Goal: Task Accomplishment & Management: Complete application form

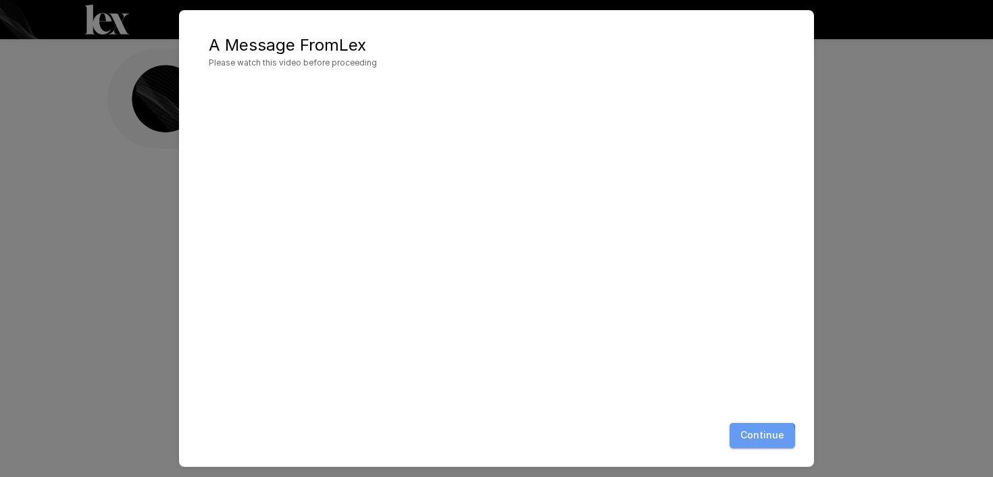
click at [740, 440] on button "Continue" at bounding box center [763, 435] width 66 height 25
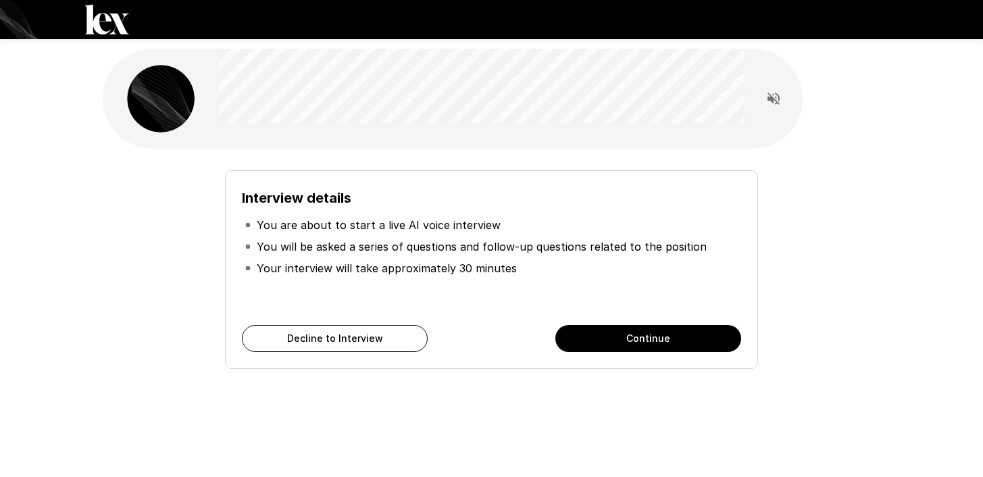
click at [601, 329] on button "Continue" at bounding box center [648, 338] width 186 height 27
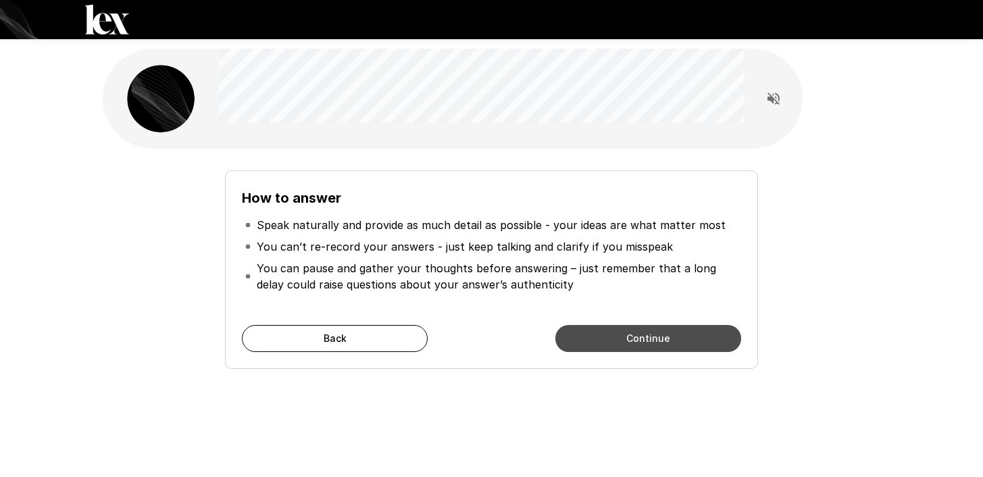
click at [618, 341] on button "Continue" at bounding box center [648, 338] width 186 height 27
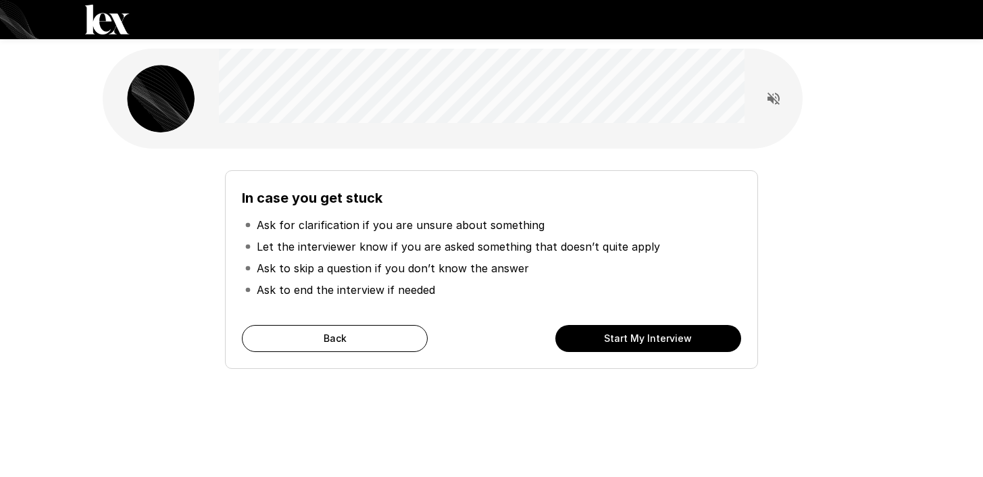
click at [618, 341] on button "Start My Interview" at bounding box center [648, 338] width 186 height 27
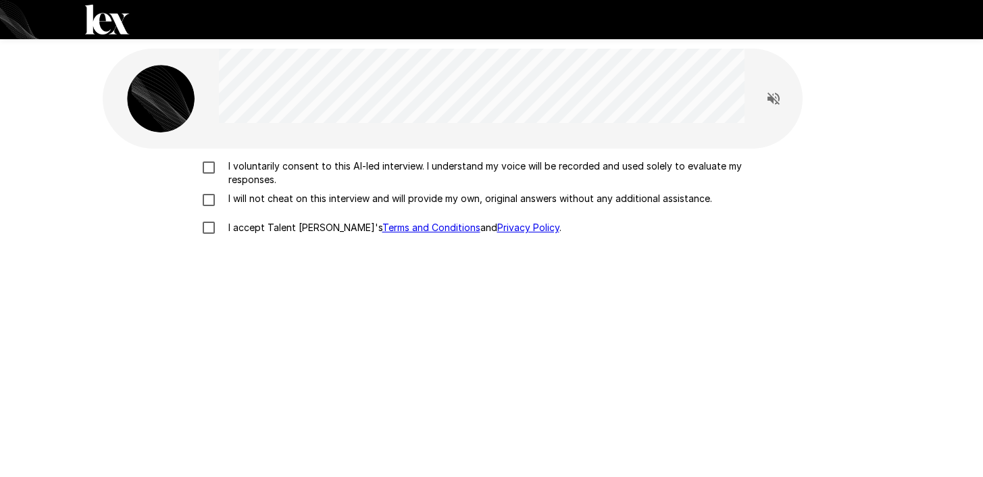
click at [395, 225] on link "Terms and Conditions" at bounding box center [431, 227] width 98 height 11
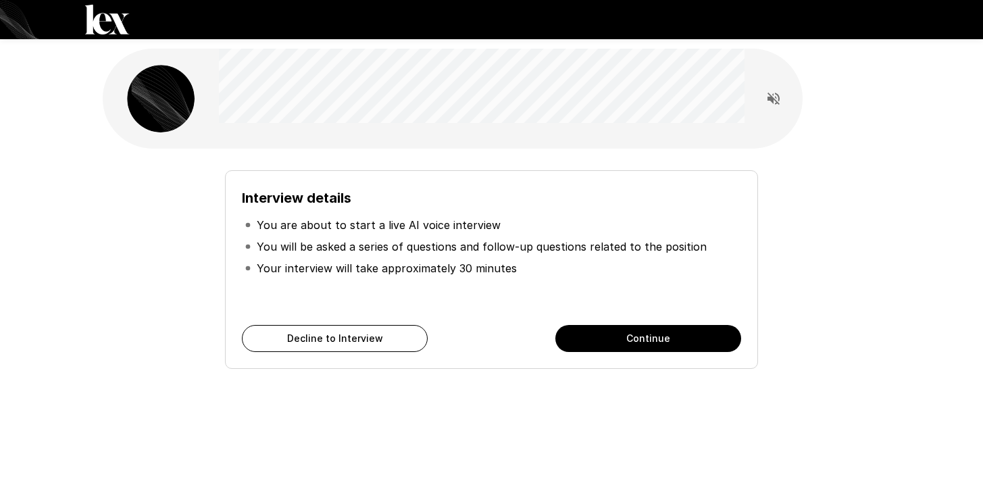
click at [349, 334] on button "Decline to Interview" at bounding box center [335, 338] width 186 height 27
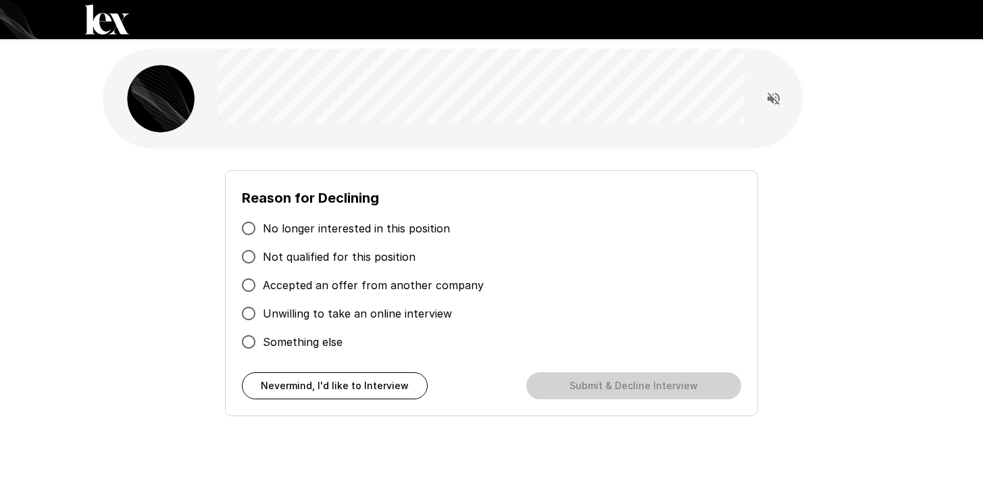
click at [319, 289] on span "Accepted an offer from another company" at bounding box center [373, 285] width 221 height 16
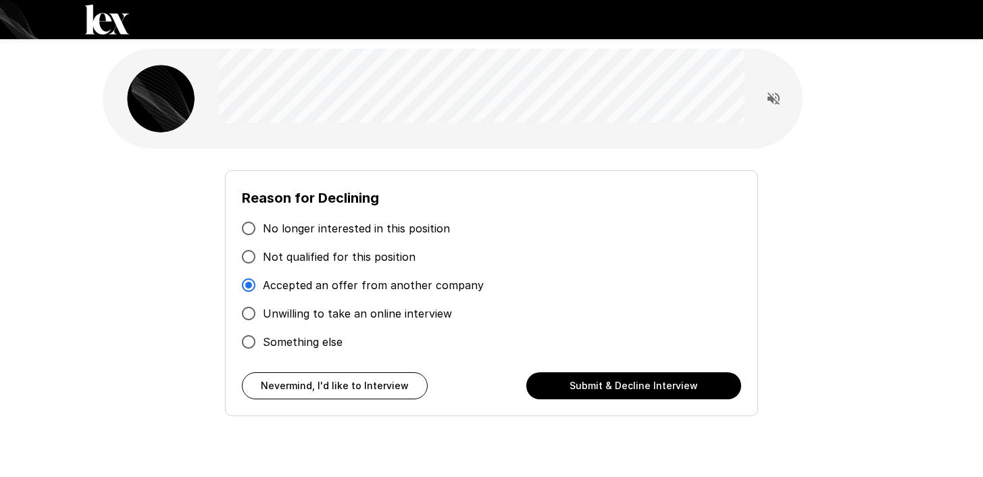
click at [573, 385] on button "Submit & Decline Interview" at bounding box center [633, 385] width 215 height 27
